Goal: Task Accomplishment & Management: Complete application form

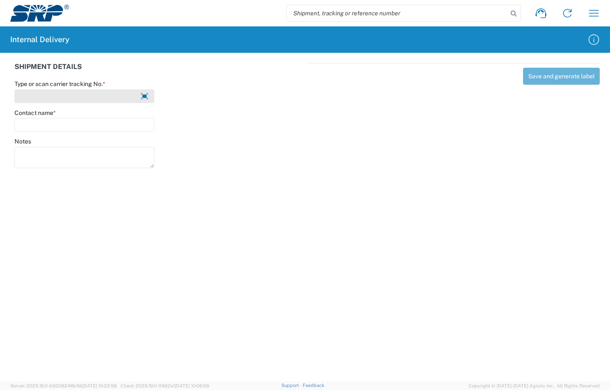
click at [59, 95] on input "Type or scan carrier tracking No. *" at bounding box center [84, 96] width 140 height 14
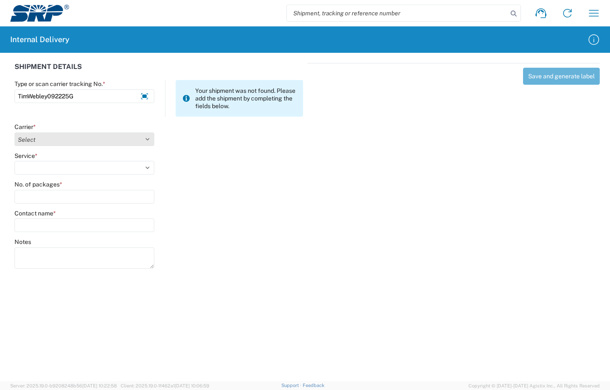
type input "TimWebley092225G"
click at [147, 134] on select "Select Amazon Logistics ATI Trucking BC Dimerco Logistics Empire Southwest FedE…" at bounding box center [84, 140] width 140 height 14
select select "18713"
click at [14, 133] on select "Select Amazon Logistics ATI Trucking BC Dimerco Logistics Empire Southwest FedE…" at bounding box center [84, 140] width 140 height 14
click at [150, 164] on select "Select Ground Inter-Office" at bounding box center [84, 168] width 140 height 14
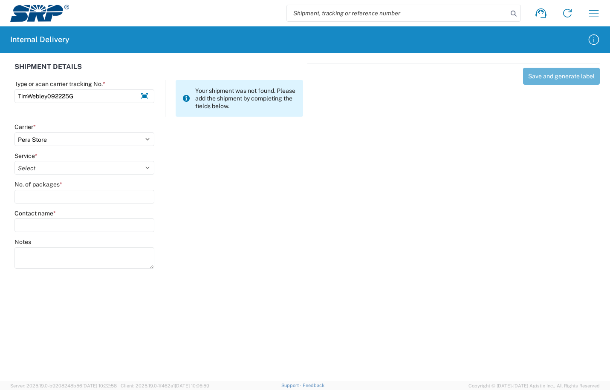
select select "35763"
click at [14, 161] on select "Select Ground Inter-Office" at bounding box center [84, 168] width 140 height 14
click at [72, 203] on input "No. of packages *" at bounding box center [84, 197] width 140 height 14
type input "1"
click at [70, 227] on input "Contact name *" at bounding box center [84, 226] width 140 height 14
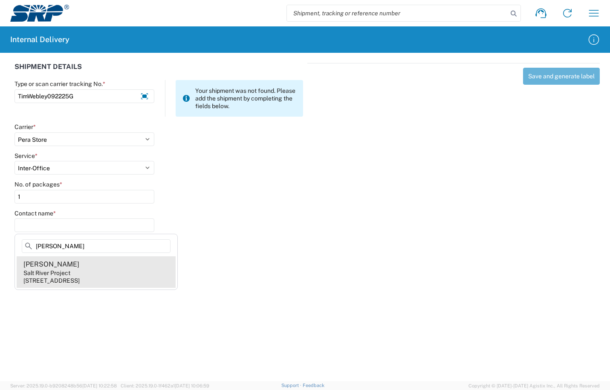
type input "[PERSON_NAME]"
click at [61, 273] on div "Salt River Project" at bounding box center [46, 273] width 47 height 8
type input "[PERSON_NAME]"
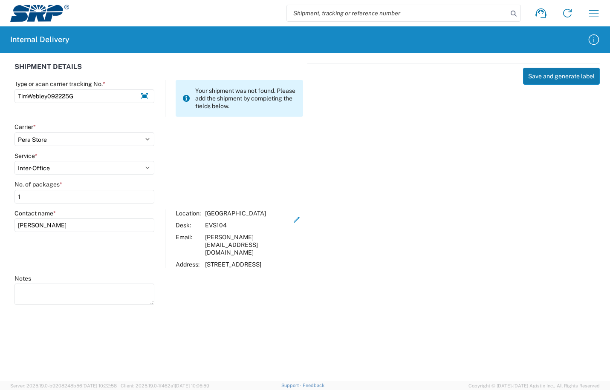
click at [574, 77] on button "Save and generate label" at bounding box center [561, 76] width 77 height 17
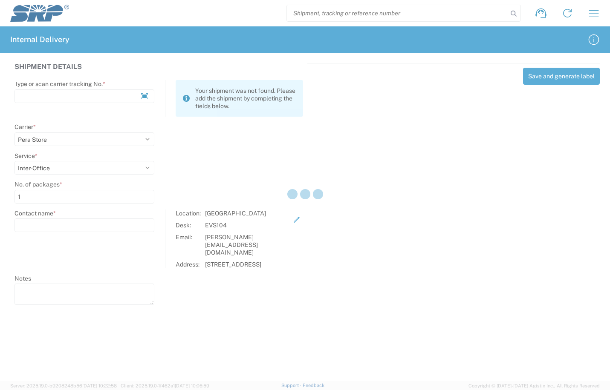
select select
